Goal: Navigation & Orientation: Find specific page/section

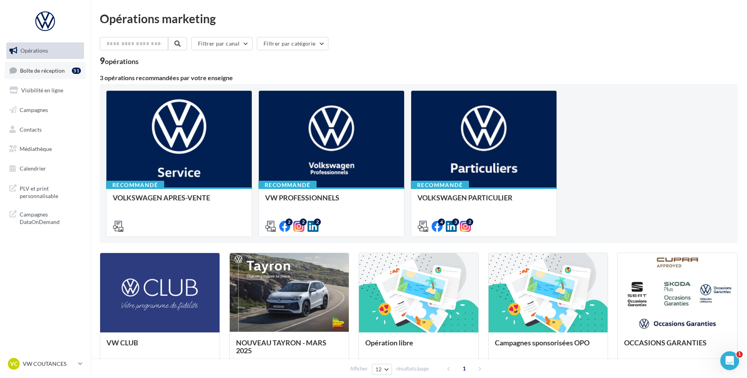
click at [36, 63] on link "Boîte de réception 51" at bounding box center [45, 70] width 81 height 17
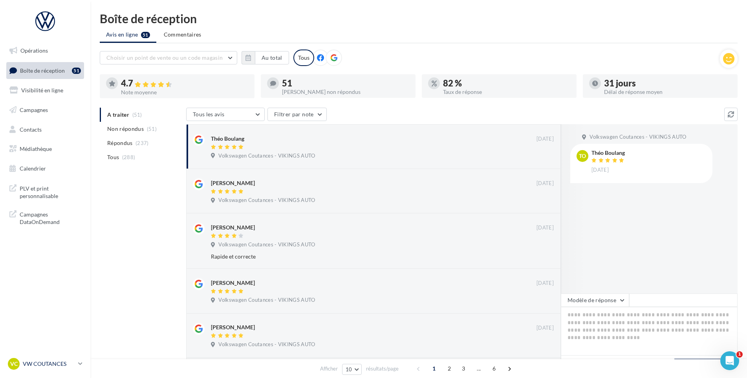
drag, startPoint x: 56, startPoint y: 364, endPoint x: 57, endPoint y: 359, distance: 4.5
click at [56, 364] on p "VW COUTANCES" at bounding box center [49, 364] width 52 height 8
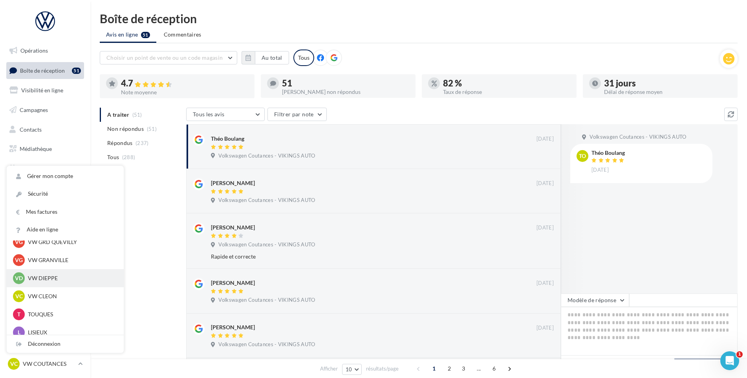
scroll to position [196, 0]
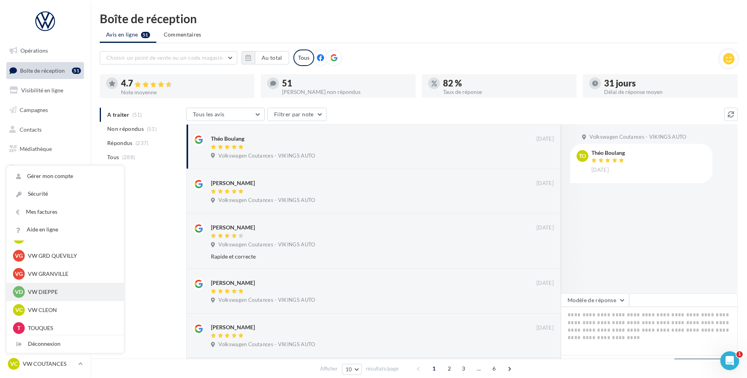
click at [57, 293] on p "VW DIEPPE" at bounding box center [71, 292] width 86 height 8
